Goal: Transaction & Acquisition: Purchase product/service

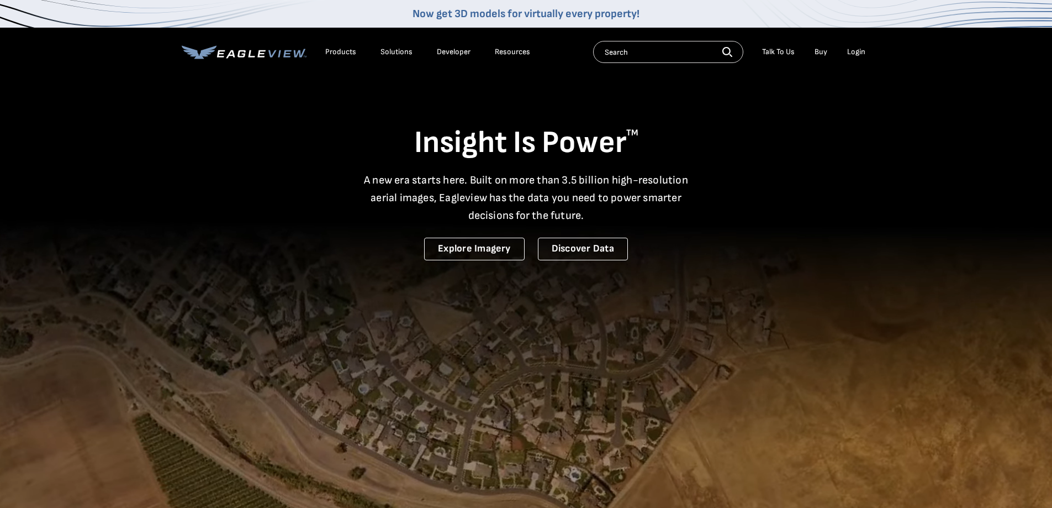
click at [853, 50] on div "Login" at bounding box center [856, 52] width 18 height 10
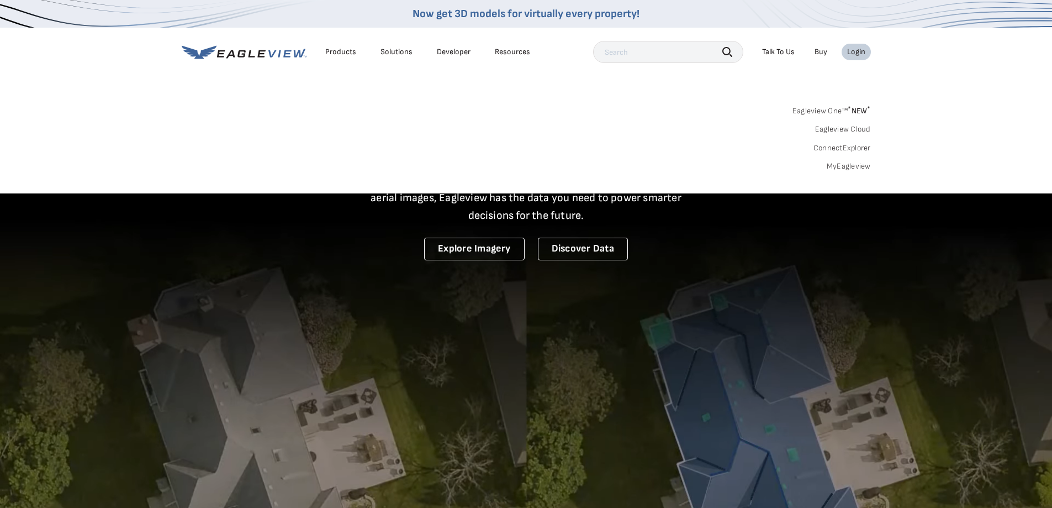
click at [853, 167] on link "MyEagleview" at bounding box center [849, 166] width 44 height 10
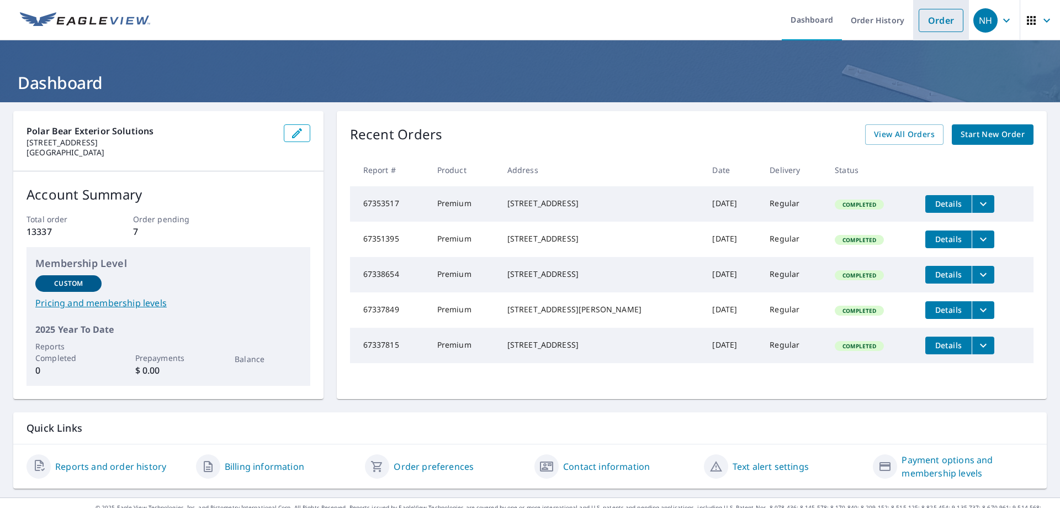
click at [937, 29] on link "Order" at bounding box center [941, 20] width 45 height 23
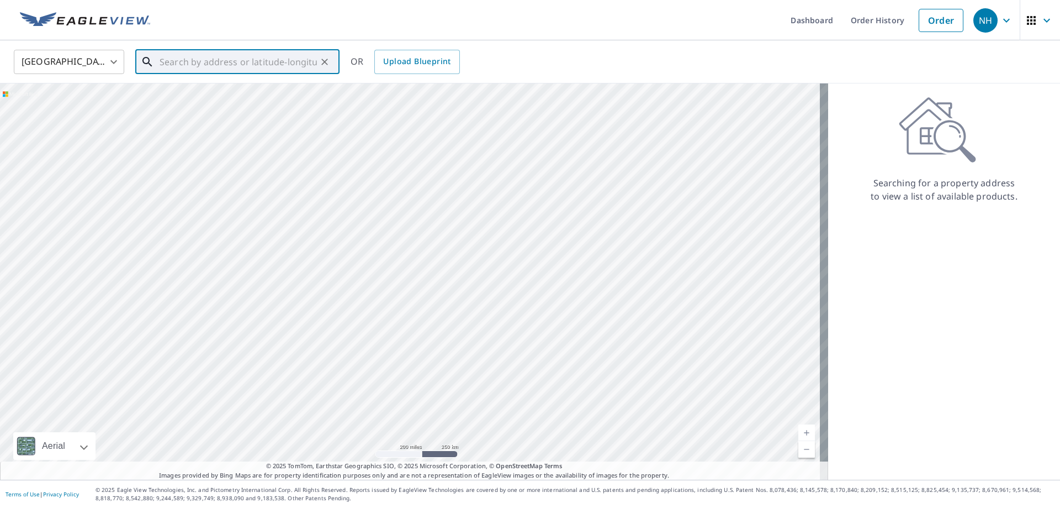
paste input "[STREET_ADDRESS]"
click at [235, 104] on p "[GEOGRAPHIC_DATA]" at bounding box center [243, 106] width 173 height 11
type input "[STREET_ADDRESS]"
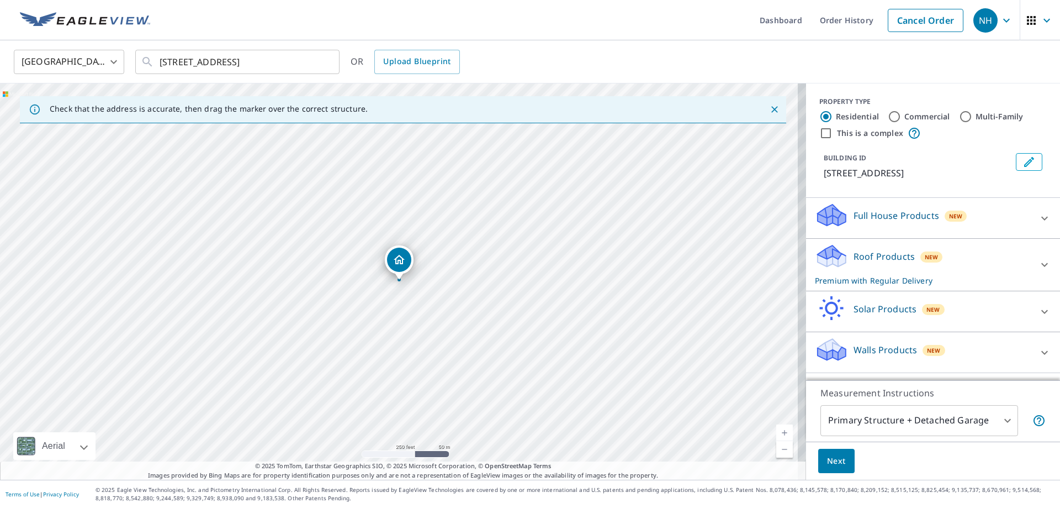
click at [832, 458] on span "Next" at bounding box center [836, 461] width 19 height 14
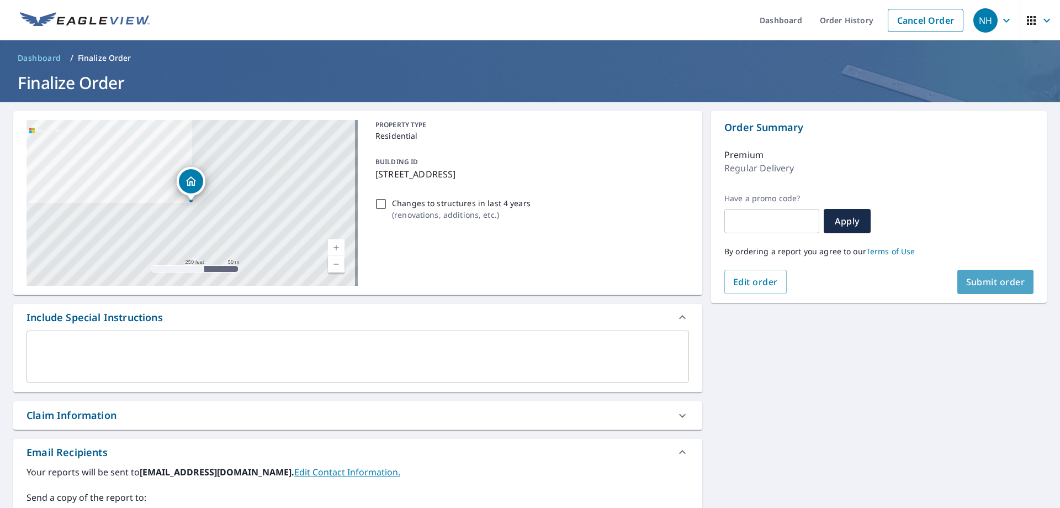
click at [1014, 274] on button "Submit order" at bounding box center [996, 282] width 77 height 24
checkbox input "true"
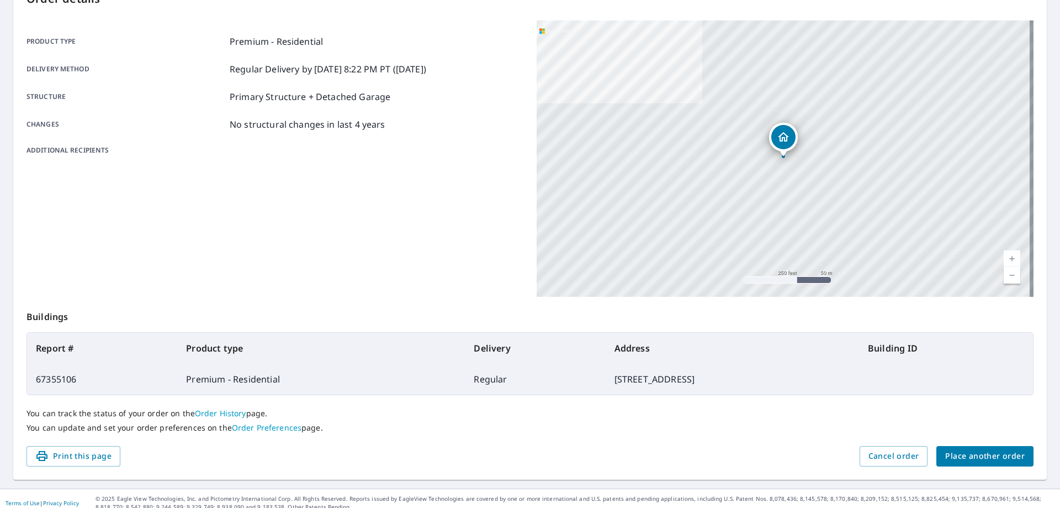
scroll to position [142, 0]
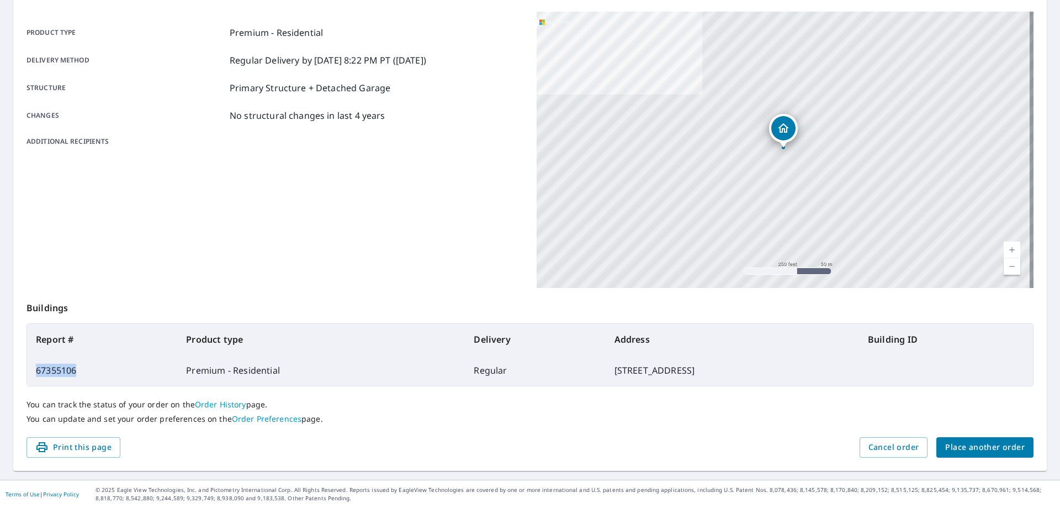
drag, startPoint x: 94, startPoint y: 368, endPoint x: 36, endPoint y: 373, distance: 58.2
click at [36, 373] on td "67355106" at bounding box center [102, 370] width 150 height 31
copy td "67355106"
